Goal: Information Seeking & Learning: Learn about a topic

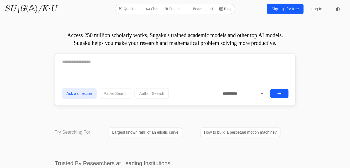
click at [171, 60] on textarea at bounding box center [175, 62] width 227 height 14
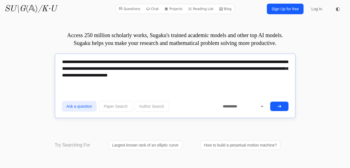
type textarea "**********"
click at [279, 104] on icon "submit" at bounding box center [279, 106] width 4 height 4
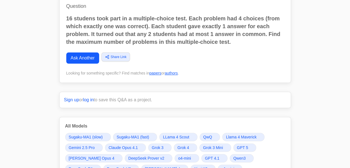
scroll to position [1, 0]
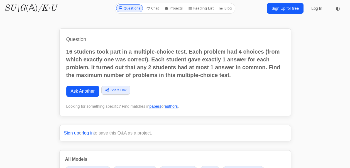
click at [143, 68] on p "16 studens took part in a multiple-choice test. Each problem had 4 choices (fro…" at bounding box center [175, 63] width 218 height 31
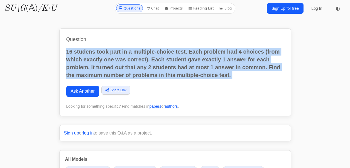
drag, startPoint x: 143, startPoint y: 68, endPoint x: 133, endPoint y: 66, distance: 9.7
click at [133, 66] on p "16 studens took part in a multiple-choice test. Each problem had 4 choices (fro…" at bounding box center [175, 63] width 218 height 31
click at [130, 65] on p "16 studens took part in a multiple-choice test. Each problem had 4 choices (fro…" at bounding box center [175, 63] width 218 height 31
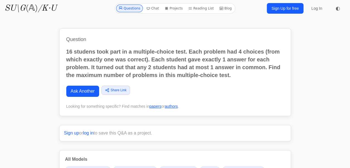
click at [130, 65] on p "16 studens took part in a multiple-choice test. Each problem had 4 choices (fro…" at bounding box center [175, 63] width 218 height 31
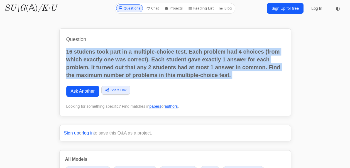
click at [130, 65] on p "16 studens took part in a multiple-choice test. Each problem had 4 choices (fro…" at bounding box center [175, 63] width 218 height 31
click at [126, 66] on p "16 studens took part in a multiple-choice test. Each problem had 4 choices (fro…" at bounding box center [175, 63] width 218 height 31
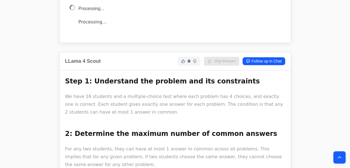
scroll to position [332, 0]
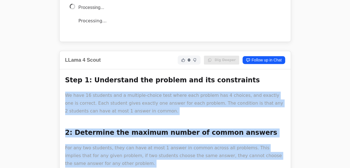
drag, startPoint x: 123, startPoint y: 78, endPoint x: 109, endPoint y: 86, distance: 15.3
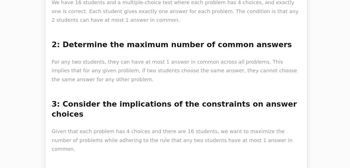
scroll to position [411, 0]
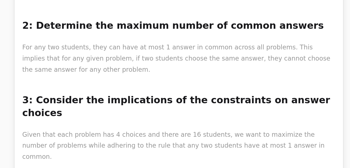
click at [164, 126] on p "Given that each problem has 4 choices and there are 16 students, we want to max…" at bounding box center [175, 137] width 220 height 23
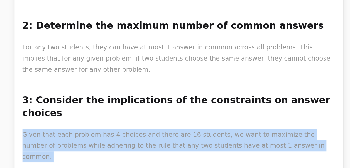
drag, startPoint x: 164, startPoint y: 113, endPoint x: 150, endPoint y: 112, distance: 13.7
click at [150, 126] on p "Given that each problem has 4 choices and there are 16 students, we want to max…" at bounding box center [175, 137] width 220 height 23
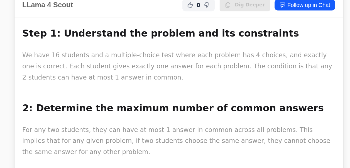
drag, startPoint x: 150, startPoint y: 112, endPoint x: 145, endPoint y: 125, distance: 13.9
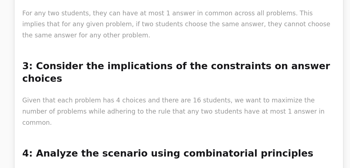
scroll to position [499, 0]
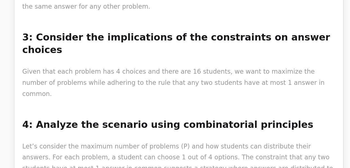
drag, startPoint x: 145, startPoint y: 125, endPoint x: 140, endPoint y: 121, distance: 7.5
click at [140, 148] on p "Let’s consider the maximum number of problems (P) and how students can distribu…" at bounding box center [175, 163] width 220 height 31
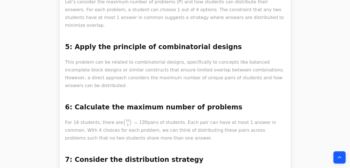
scroll to position [3508, 0]
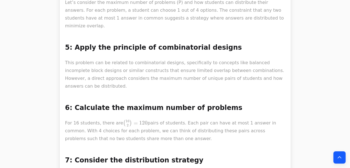
drag, startPoint x: 140, startPoint y: 118, endPoint x: 102, endPoint y: 131, distance: 40.1
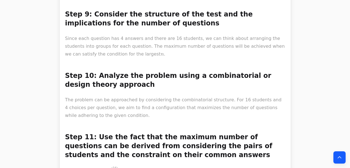
scroll to position [4111, 0]
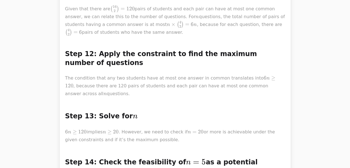
scroll to position [4194, 0]
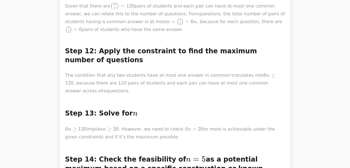
drag, startPoint x: 84, startPoint y: 89, endPoint x: 85, endPoint y: 157, distance: 67.4
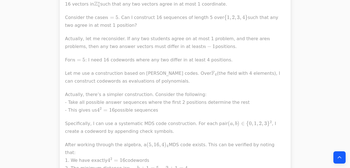
scroll to position [4790, 0]
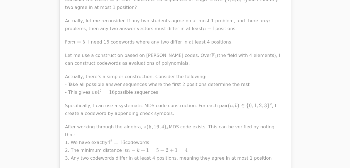
drag, startPoint x: 154, startPoint y: 105, endPoint x: 164, endPoint y: 105, distance: 9.2
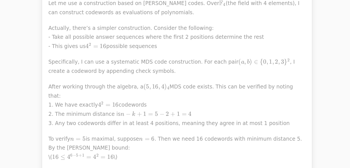
scroll to position [4827, 0]
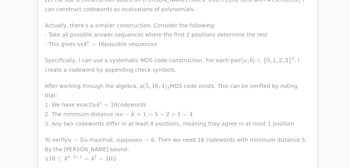
drag, startPoint x: 152, startPoint y: 98, endPoint x: 140, endPoint y: 119, distance: 24.6
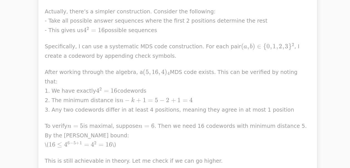
scroll to position [4963, 0]
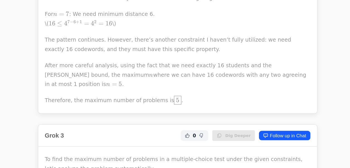
drag, startPoint x: 173, startPoint y: 134, endPoint x: 137, endPoint y: 100, distance: 49.5
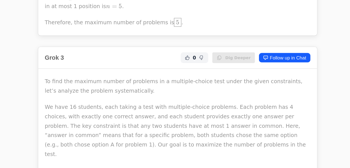
scroll to position [5055, 0]
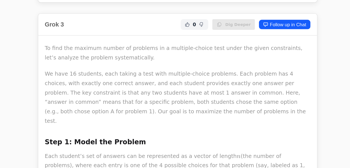
drag, startPoint x: 82, startPoint y: 31, endPoint x: 84, endPoint y: 55, distance: 23.2
drag, startPoint x: 84, startPoint y: 55, endPoint x: 120, endPoint y: 105, distance: 61.4
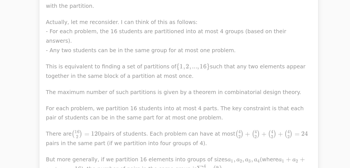
scroll to position [5575, 0]
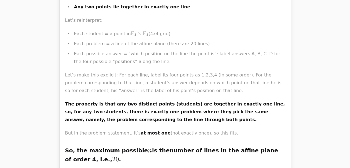
scroll to position [6856, 0]
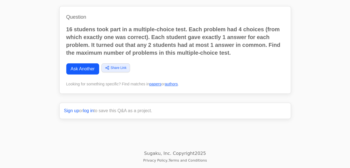
scroll to position [10685, 0]
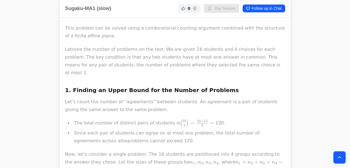
scroll to position [231, 0]
click at [121, 119] on li "The total number of distinct pairs of students is ( 16 2 ) = 16 × 15 2 = 120 \b…" at bounding box center [178, 123] width 213 height 8
drag, startPoint x: 121, startPoint y: 99, endPoint x: 129, endPoint y: 103, distance: 8.7
click at [121, 119] on li "The total number of distinct pairs of students is ( 16 2 ) = 16 × 15 2 = 120 \b…" at bounding box center [178, 123] width 213 height 8
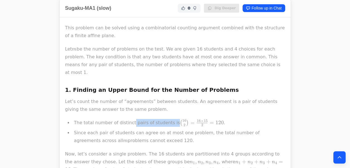
click at [129, 119] on li "The total number of distinct pairs of students is ( 16 2 ) = 16 × 15 2 = 120 \b…" at bounding box center [178, 123] width 213 height 8
drag, startPoint x: 129, startPoint y: 103, endPoint x: 123, endPoint y: 103, distance: 6.4
click at [129, 119] on li "The total number of distinct pairs of students is ( 16 2 ) = 16 × 15 2 = 120 \b…" at bounding box center [178, 123] width 213 height 8
drag, startPoint x: 123, startPoint y: 103, endPoint x: 109, endPoint y: 103, distance: 13.9
click at [109, 119] on li "The total number of distinct pairs of students is ( 16 2 ) = 16 × 15 2 = 120 \b…" at bounding box center [178, 123] width 213 height 8
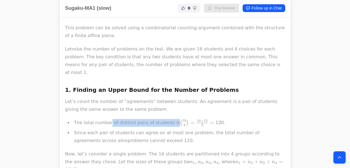
click at [117, 129] on li "Since each pair of students can agree on at most one problem, the total number …" at bounding box center [178, 137] width 213 height 16
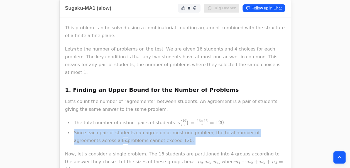
drag, startPoint x: 117, startPoint y: 111, endPoint x: 129, endPoint y: 120, distance: 14.5
click at [129, 129] on li "Since each pair of students can agree on at most one problem, the total number …" at bounding box center [178, 137] width 213 height 16
click at [121, 129] on li "Since each pair of students can agree on at most one problem, the total number …" at bounding box center [178, 137] width 213 height 16
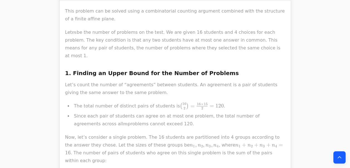
scroll to position [252, 0]
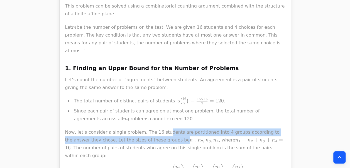
drag, startPoint x: 121, startPoint y: 119, endPoint x: 158, endPoint y: 115, distance: 37.8
drag, startPoint x: 158, startPoint y: 115, endPoint x: 143, endPoint y: 118, distance: 16.0
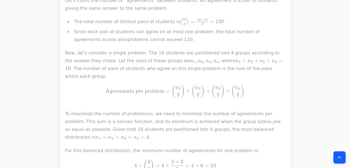
scroll to position [332, 0]
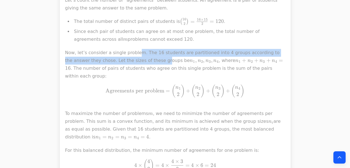
drag, startPoint x: 133, startPoint y: 29, endPoint x: 134, endPoint y: 38, distance: 9.0
click at [134, 49] on p "Now, let’s consider a single problem. The 16 students are partitioned into 4 gr…" at bounding box center [175, 95] width 220 height 92
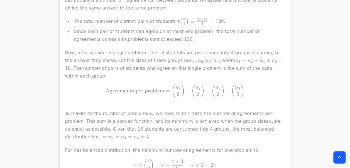
drag, startPoint x: 134, startPoint y: 38, endPoint x: 147, endPoint y: 63, distance: 27.7
click at [147, 87] on span "Agreements per problem" at bounding box center [135, 90] width 59 height 6
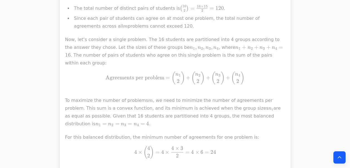
scroll to position [345, 0]
click at [159, 90] on p "Now, let’s consider a single problem. The 16 students are partitioned into 4 gr…" at bounding box center [175, 81] width 220 height 92
drag, startPoint x: 159, startPoint y: 90, endPoint x: 141, endPoint y: 82, distance: 20.0
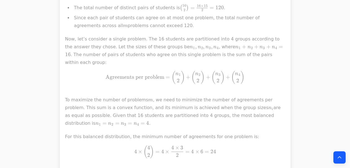
click at [141, 82] on p "Now, let’s consider a single problem. The 16 students are partitioned into 4 gr…" at bounding box center [175, 81] width 220 height 92
drag, startPoint x: 141, startPoint y: 82, endPoint x: 94, endPoint y: 74, distance: 47.2
click at [94, 74] on p "Now, let’s consider a single problem. The 16 students are partitioned into 4 gr…" at bounding box center [175, 81] width 220 height 92
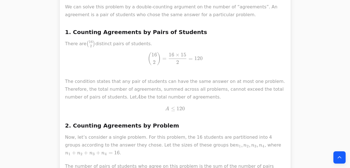
scroll to position [996, 0]
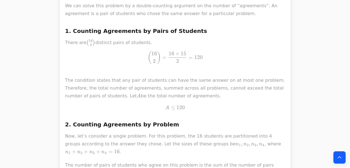
click at [97, 120] on h3 "2. Counting Agreements by Problem" at bounding box center [175, 124] width 220 height 9
drag, startPoint x: 97, startPoint y: 62, endPoint x: 98, endPoint y: 74, distance: 12.8
click at [97, 120] on h3 "2. Counting Agreements by Problem" at bounding box center [175, 124] width 220 height 9
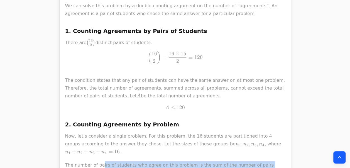
drag, startPoint x: 98, startPoint y: 74, endPoint x: 100, endPoint y: 94, distance: 19.9
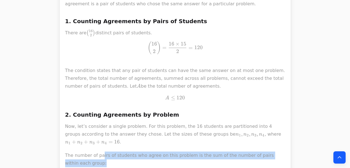
scroll to position [1011, 0]
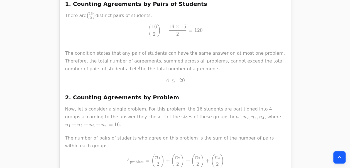
scroll to position [1023, 0]
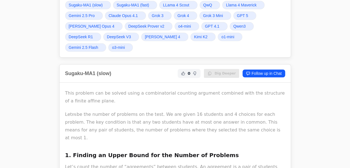
scroll to position [0, 0]
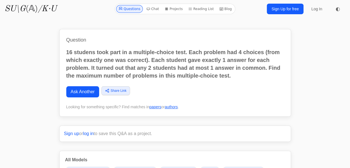
click at [109, 66] on p "16 studens took part in a multiple-choice test. Each problem had 4 choices (fro…" at bounding box center [175, 63] width 218 height 31
click at [109, 65] on p "16 studens took part in a multiple-choice test. Each problem had 4 choices (fro…" at bounding box center [175, 63] width 218 height 31
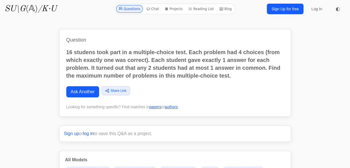
click at [109, 65] on p "16 studens took part in a multiple-choice test. Each problem had 4 choices (fro…" at bounding box center [175, 63] width 218 height 31
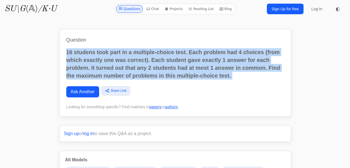
click at [109, 65] on p "16 studens took part in a multiple-choice test. Each problem had 4 choices (fro…" at bounding box center [175, 63] width 218 height 31
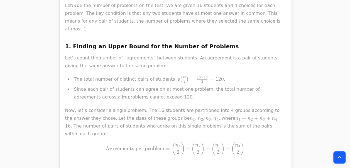
scroll to position [274, 0]
click at [117, 106] on p "Now, let’s consider a single problem. The 16 students are partitioned into 4 gr…" at bounding box center [175, 152] width 220 height 92
drag, startPoint x: 117, startPoint y: 92, endPoint x: 128, endPoint y: 104, distance: 16.2
click at [117, 106] on p "Now, let’s consider a single problem. The 16 students are partitioned into 4 gr…" at bounding box center [175, 152] width 220 height 92
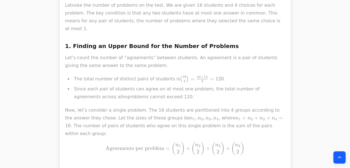
click at [128, 106] on p "Now, let’s consider a single problem. The 16 students are partitioned into 4 gr…" at bounding box center [175, 152] width 220 height 92
drag, startPoint x: 128, startPoint y: 104, endPoint x: 111, endPoint y: 90, distance: 21.8
click at [128, 106] on p "Now, let’s consider a single problem. The 16 students are partitioned into 4 gr…" at bounding box center [175, 152] width 220 height 92
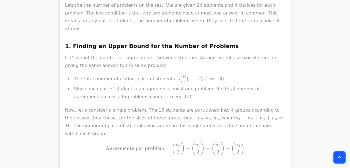
click at [128, 106] on p "Now, let’s consider a single problem. The 16 students are partitioned into 4 gr…" at bounding box center [175, 152] width 220 height 92
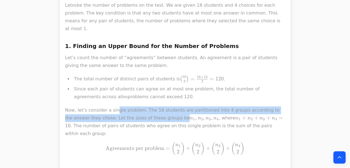
click at [111, 106] on p "Now, let’s consider a single problem. The 16 students are partitioned into 4 gr…" at bounding box center [175, 152] width 220 height 92
drag, startPoint x: 111, startPoint y: 90, endPoint x: 115, endPoint y: 103, distance: 13.4
click at [115, 106] on p "Now, let’s consider a single problem. The 16 students are partitioned into 4 gr…" at bounding box center [175, 152] width 220 height 92
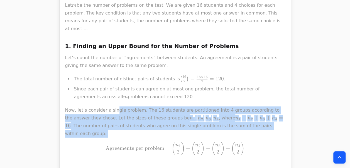
click at [116, 106] on p "Now, let’s consider a single problem. The 16 students are partitioned into 4 gr…" at bounding box center [175, 152] width 220 height 92
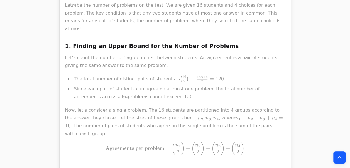
click at [118, 106] on p "Now, let’s consider a single problem. The 16 students are partitioned into 4 gr…" at bounding box center [175, 152] width 220 height 92
drag, startPoint x: 118, startPoint y: 105, endPoint x: 113, endPoint y: 89, distance: 17.0
click at [113, 106] on p "Now, let’s consider a single problem. The 16 students are partitioned into 4 gr…" at bounding box center [175, 152] width 220 height 92
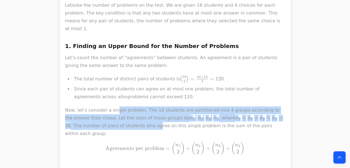
drag, startPoint x: 113, startPoint y: 89, endPoint x: 114, endPoint y: 104, distance: 15.6
click at [114, 106] on p "Now, let’s consider a single problem. The 16 students are partitioned into 4 gr…" at bounding box center [175, 152] width 220 height 92
click at [106, 106] on p "Now, let’s consider a single problem. The 16 students are partitioned into 4 gr…" at bounding box center [175, 152] width 220 height 92
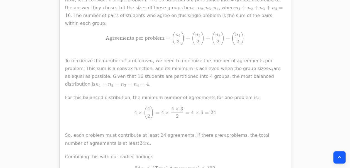
scroll to position [398, 0]
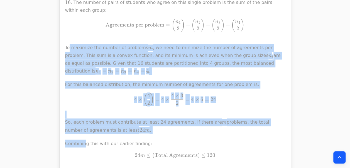
drag, startPoint x: 66, startPoint y: 20, endPoint x: 85, endPoint y: 106, distance: 87.6
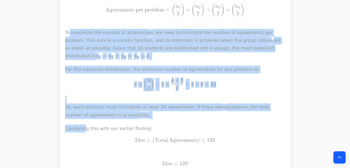
scroll to position [447, 0]
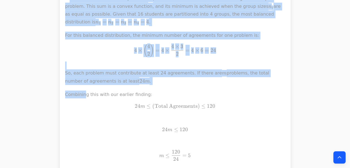
click at [98, 106] on p "Combining this with our earlier finding: 24 m ≤ ( Total Agreements ) ≤ 120 24m …" at bounding box center [175, 135] width 220 height 90
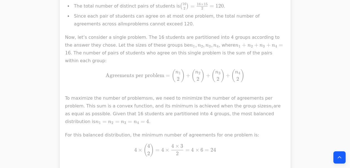
scroll to position [347, 0]
click at [97, 85] on p "Now, let’s consider a single problem. The 16 students are partitioned into 4 gr…" at bounding box center [175, 79] width 220 height 92
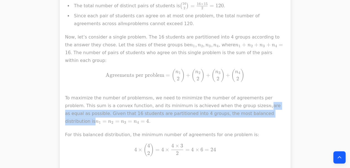
drag, startPoint x: 97, startPoint y: 85, endPoint x: 74, endPoint y: 74, distance: 25.5
click at [74, 74] on p "Now, let’s consider a single problem. The 16 students are partitioned into 4 gr…" at bounding box center [175, 79] width 220 height 92
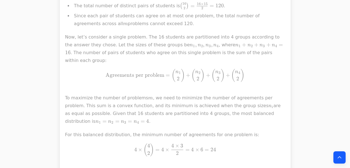
click at [66, 69] on p "Now, let’s consider a single problem. The 16 students are partitioned into 4 gr…" at bounding box center [175, 79] width 220 height 92
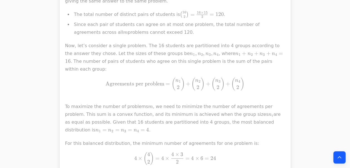
scroll to position [337, 0]
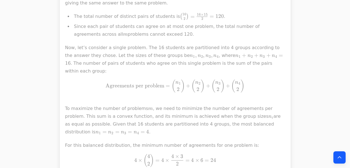
click at [241, 79] on span ")" at bounding box center [243, 85] width 4 height 13
